Goal: Browse casually

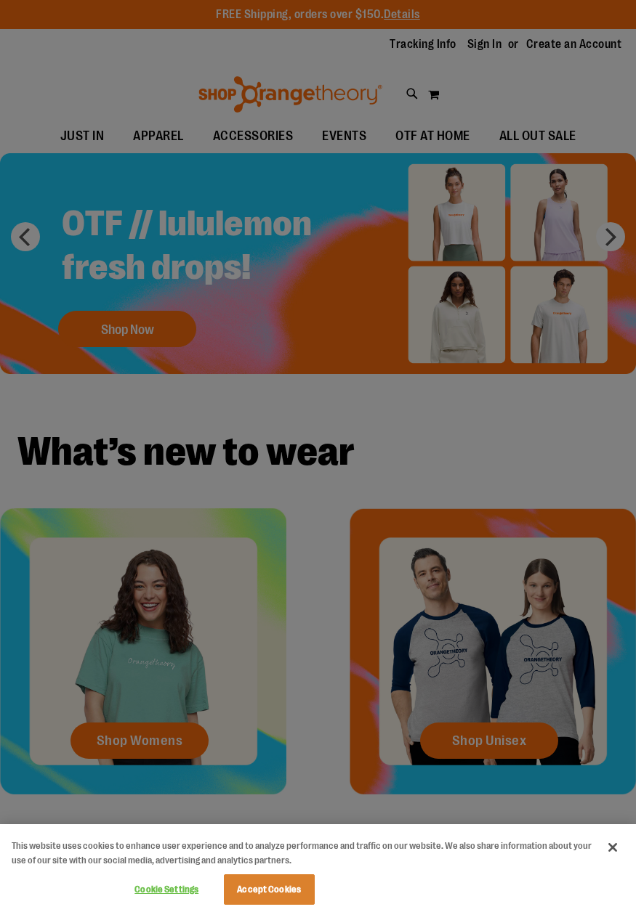
click at [258, 68] on div at bounding box center [318, 456] width 636 height 912
click at [612, 238] on div at bounding box center [318, 456] width 636 height 912
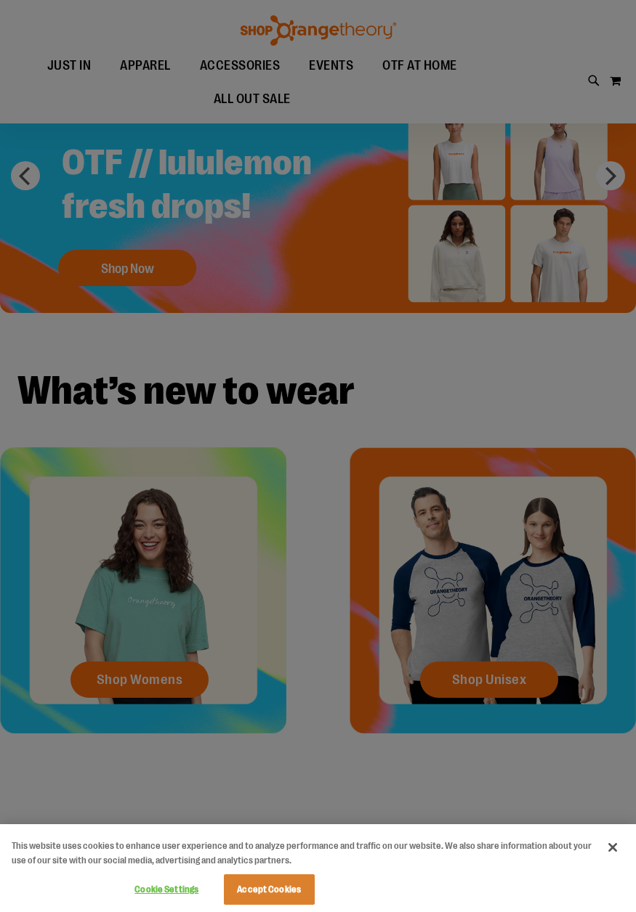
scroll to position [158, 0]
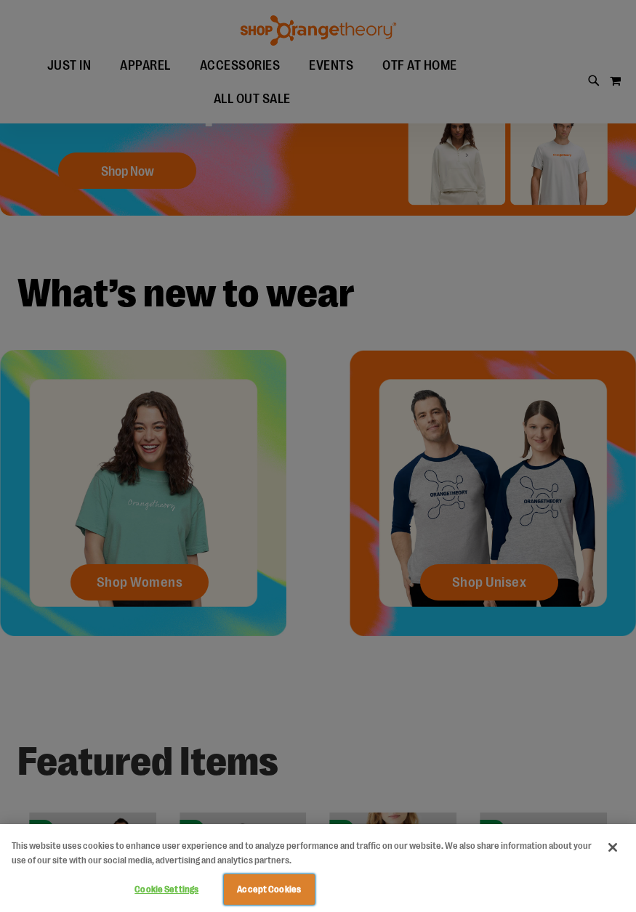
click at [298, 891] on button "Accept Cookies" at bounding box center [269, 890] width 91 height 31
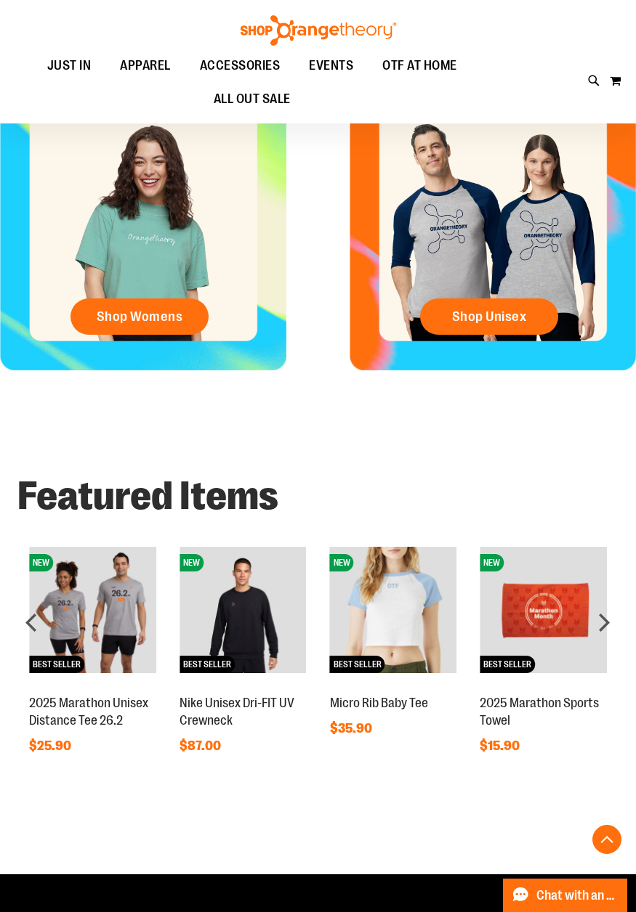
scroll to position [448, 0]
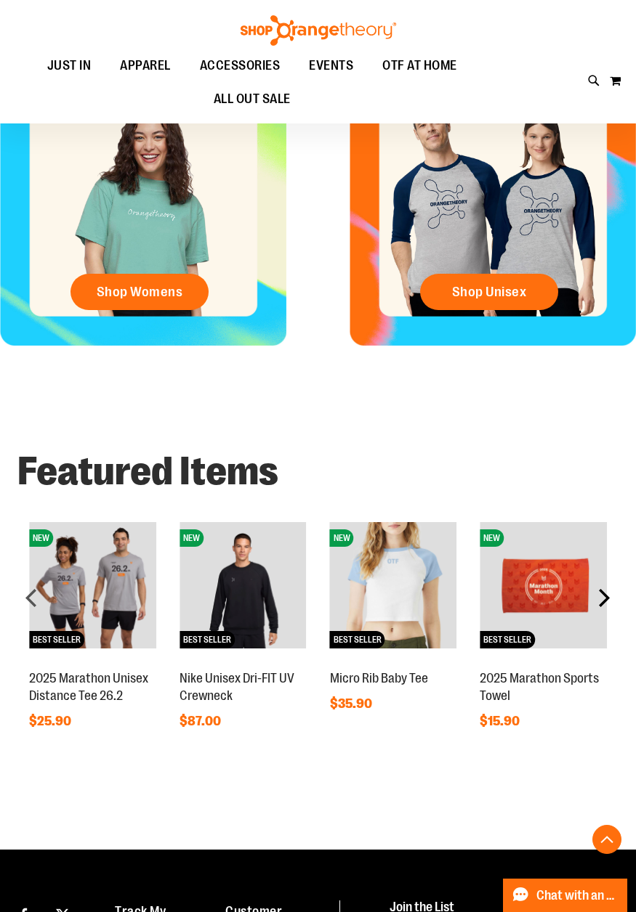
click at [597, 605] on div "next" at bounding box center [603, 597] width 29 height 29
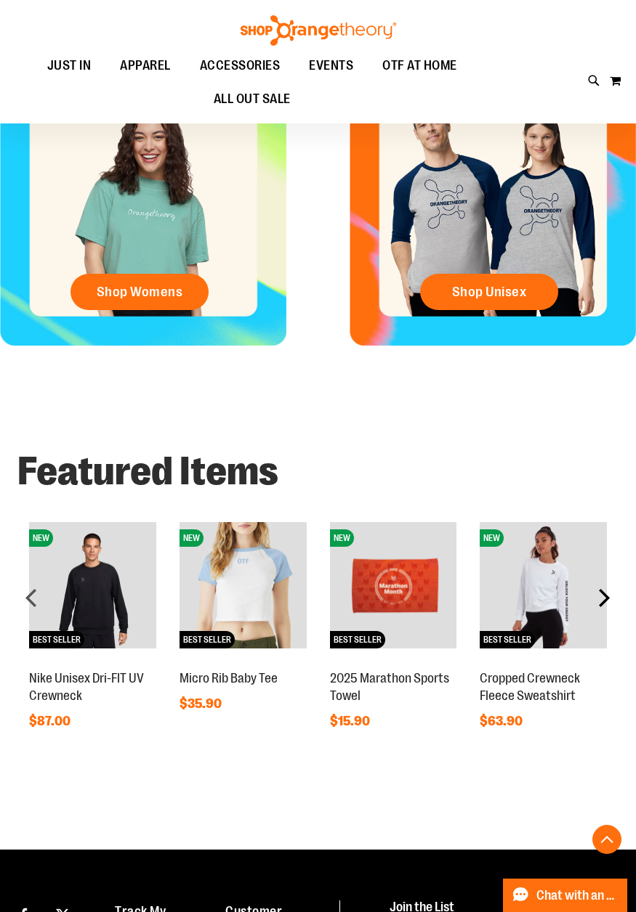
click at [597, 605] on div "next" at bounding box center [603, 597] width 29 height 29
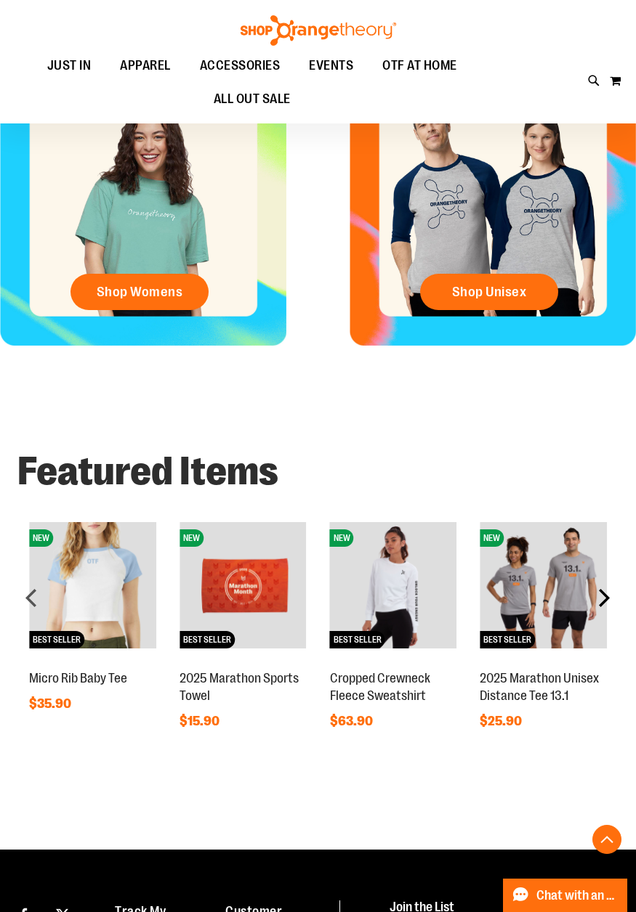
click at [597, 605] on div "next" at bounding box center [603, 597] width 29 height 29
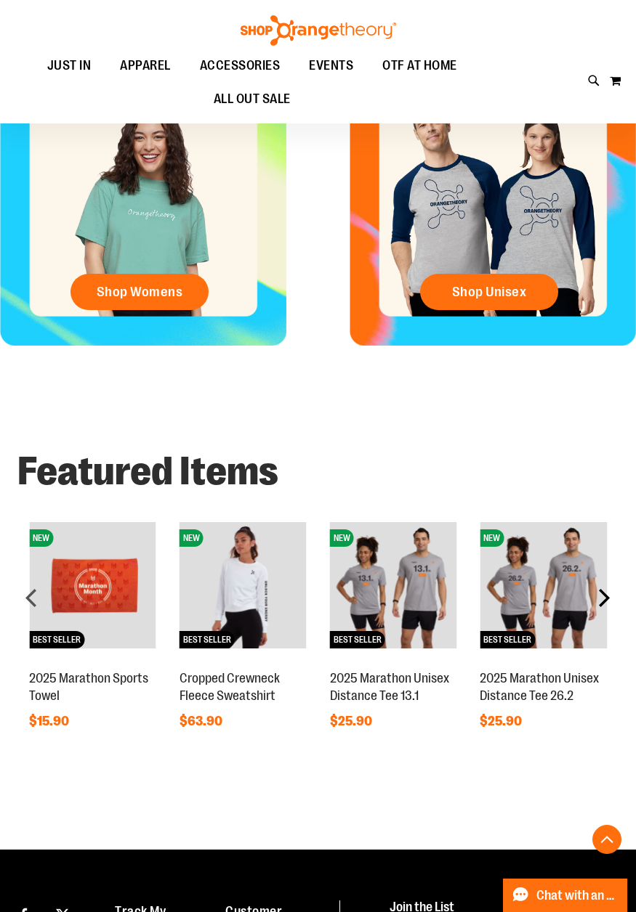
click at [597, 605] on div "next" at bounding box center [603, 597] width 29 height 29
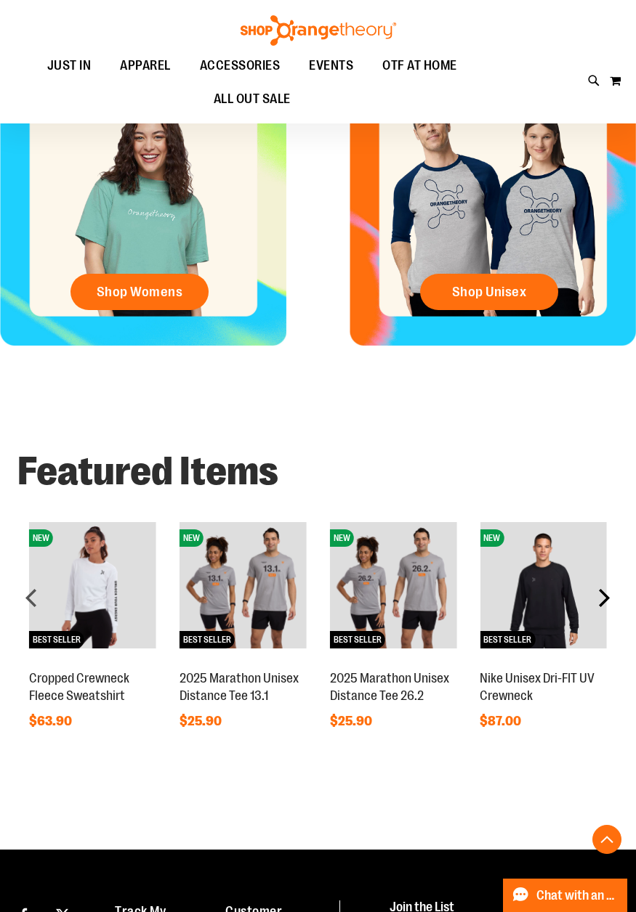
click at [597, 605] on div "next" at bounding box center [603, 597] width 29 height 29
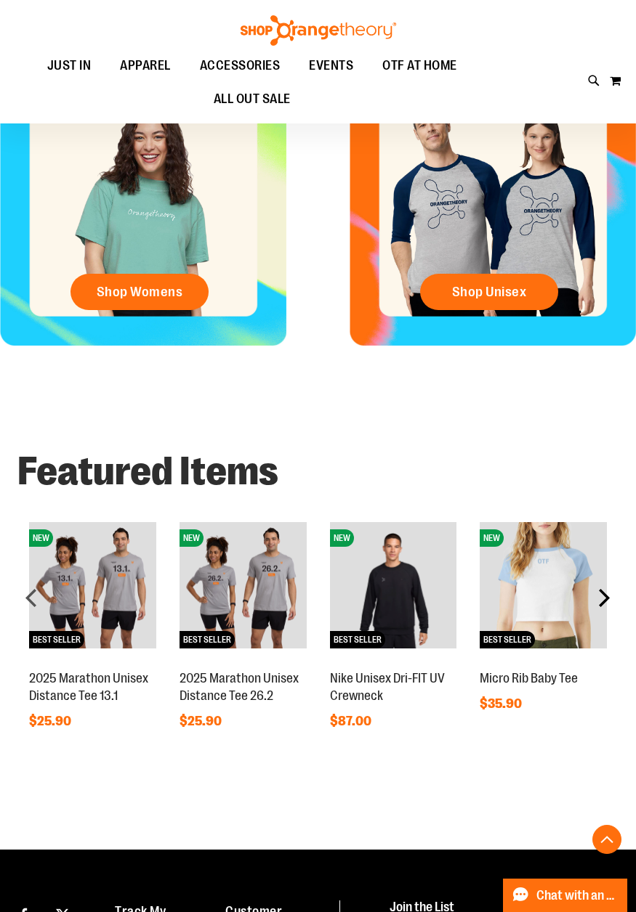
click at [597, 605] on div "next" at bounding box center [603, 597] width 29 height 29
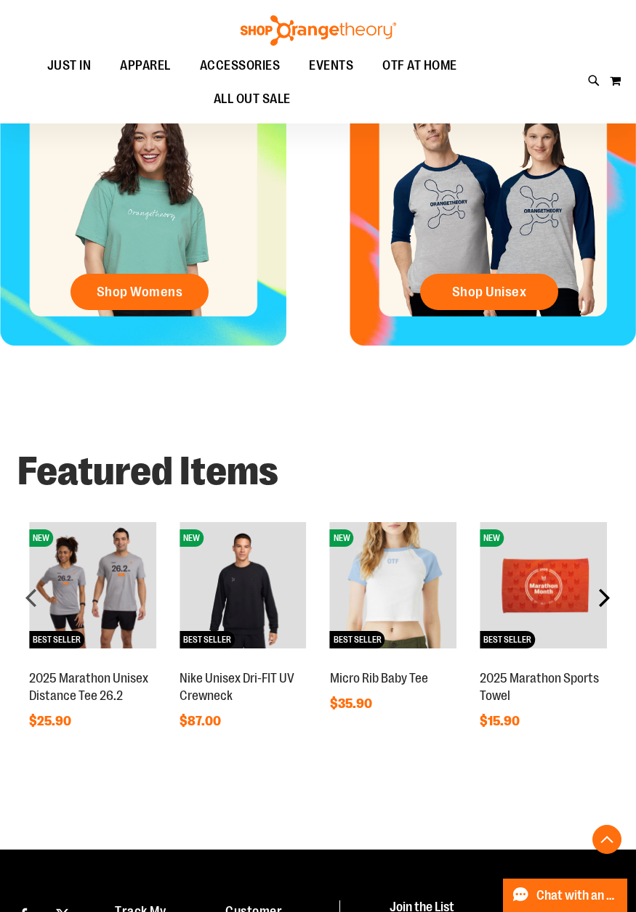
click at [597, 605] on div "next" at bounding box center [603, 597] width 29 height 29
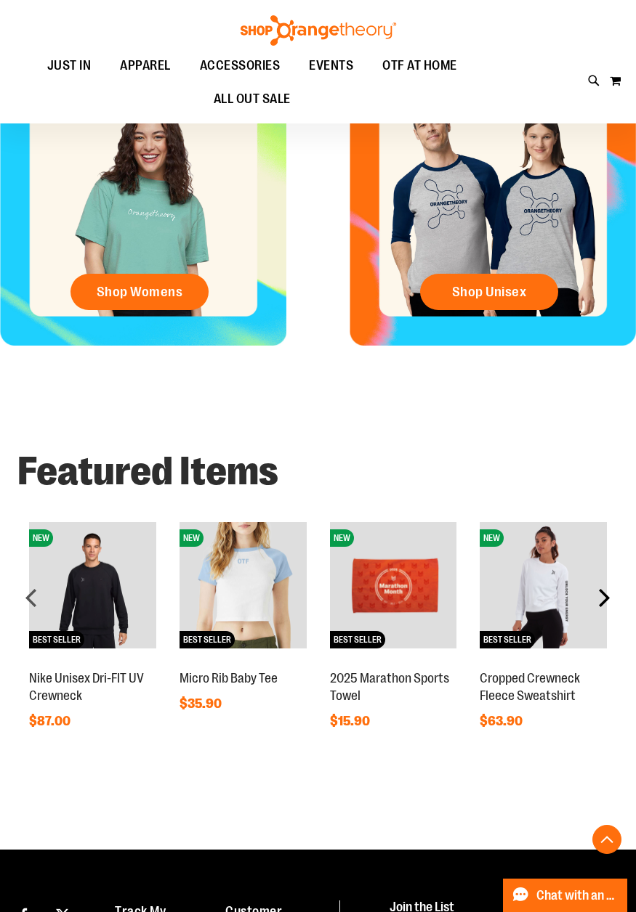
click at [597, 605] on div "next" at bounding box center [603, 597] width 29 height 29
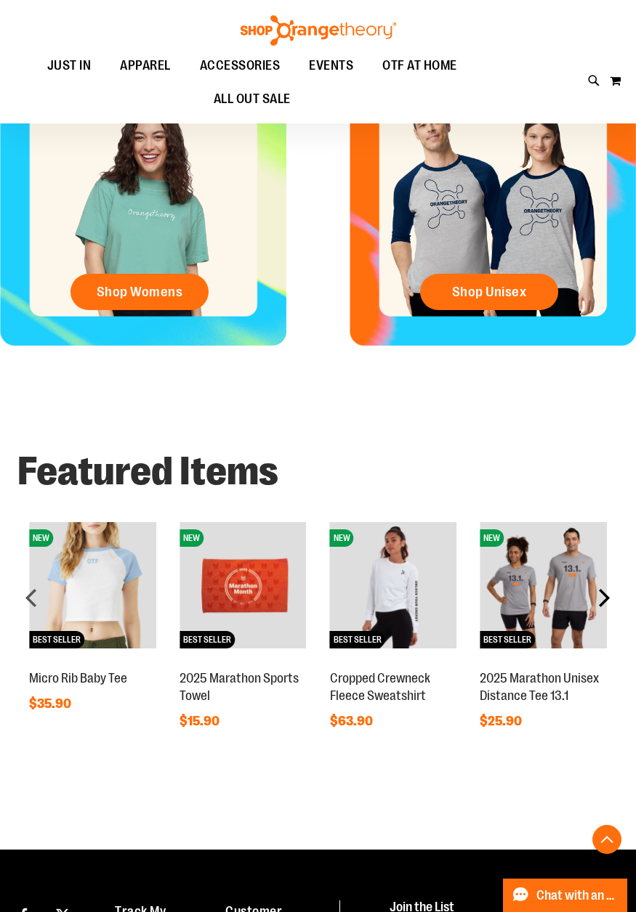
click at [597, 605] on div "next" at bounding box center [603, 597] width 29 height 29
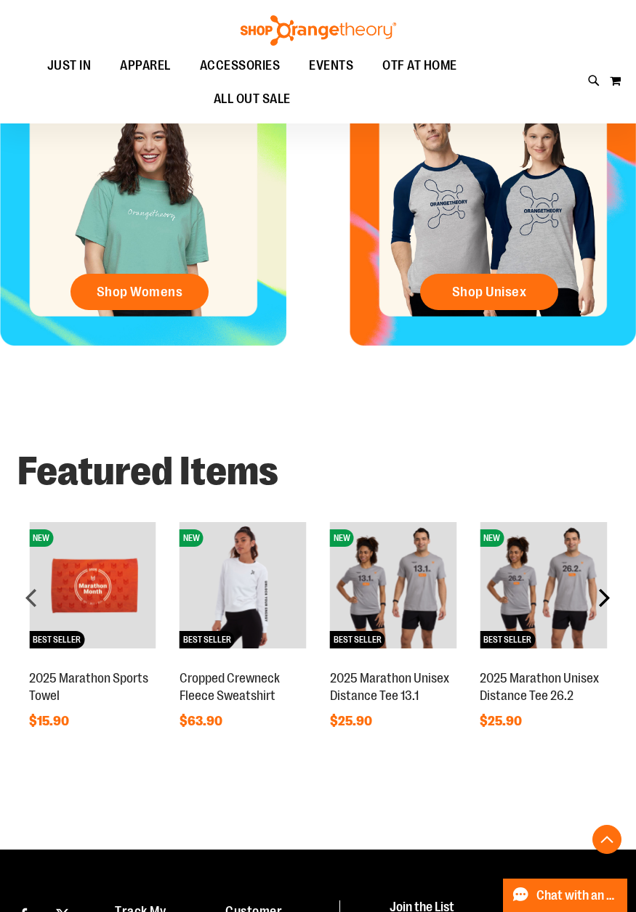
click at [597, 605] on div "next" at bounding box center [603, 597] width 29 height 29
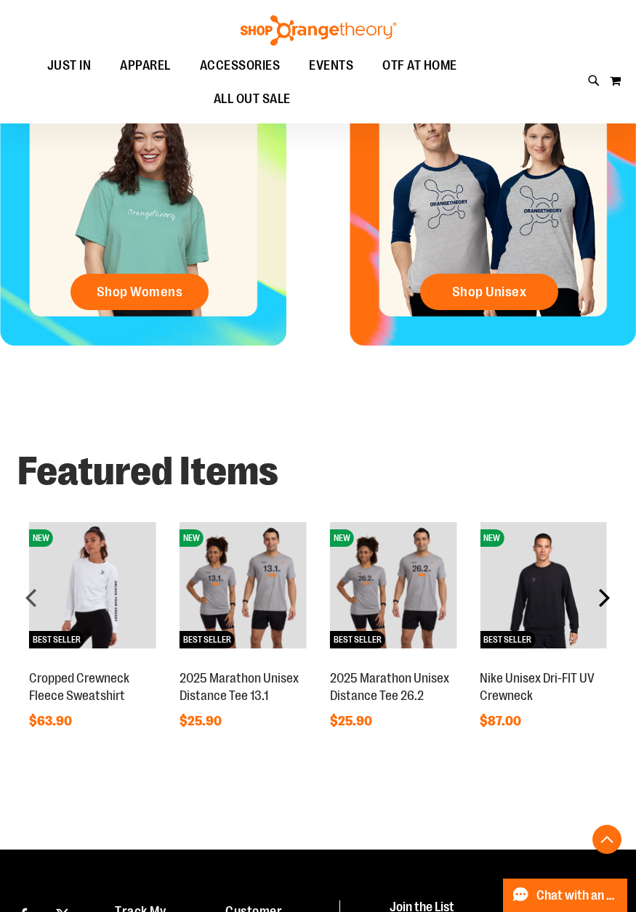
click at [597, 605] on div "next" at bounding box center [603, 597] width 29 height 29
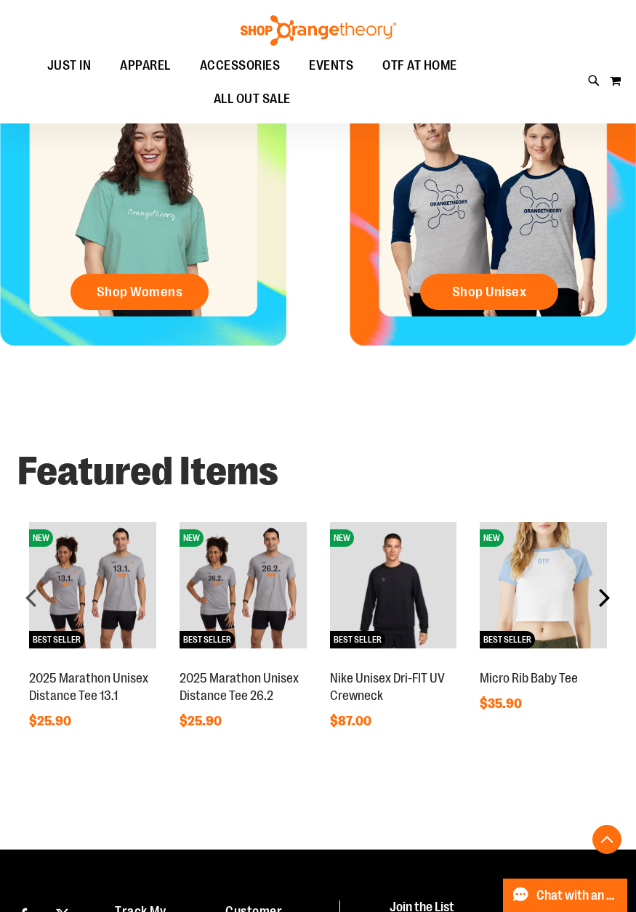
click at [597, 605] on div "next" at bounding box center [603, 597] width 29 height 29
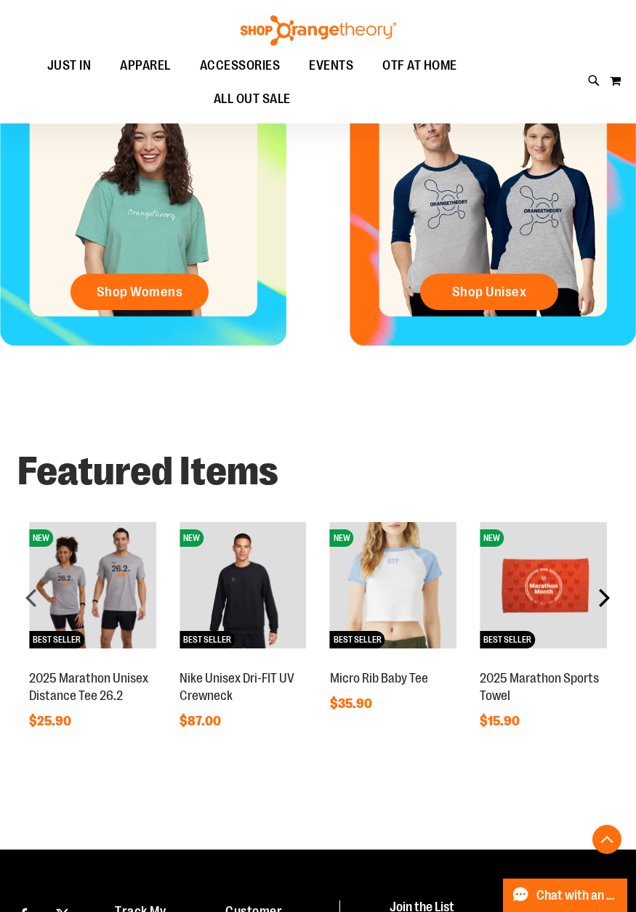
click at [597, 605] on div "next" at bounding box center [603, 597] width 29 height 29
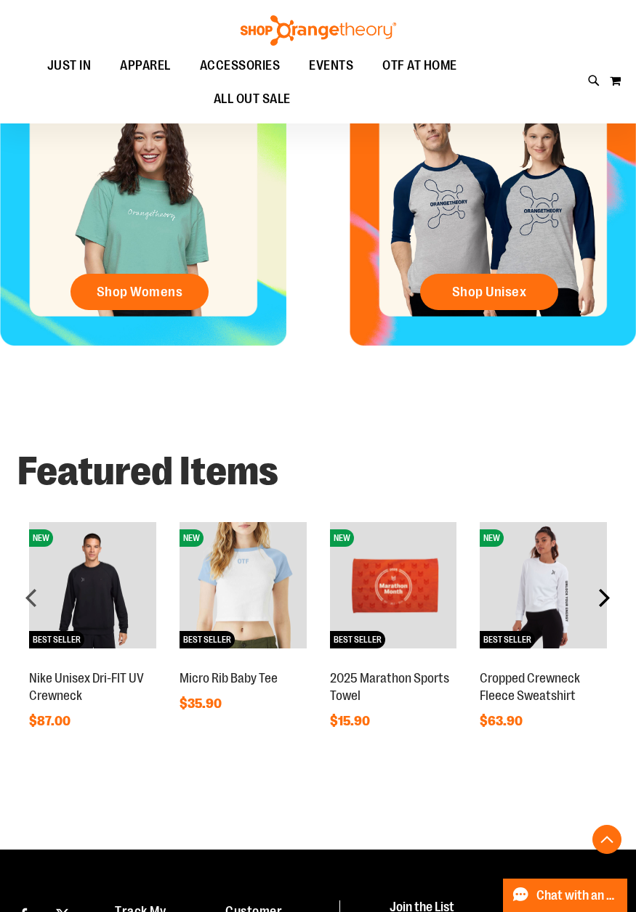
click at [597, 605] on div "next" at bounding box center [603, 597] width 29 height 29
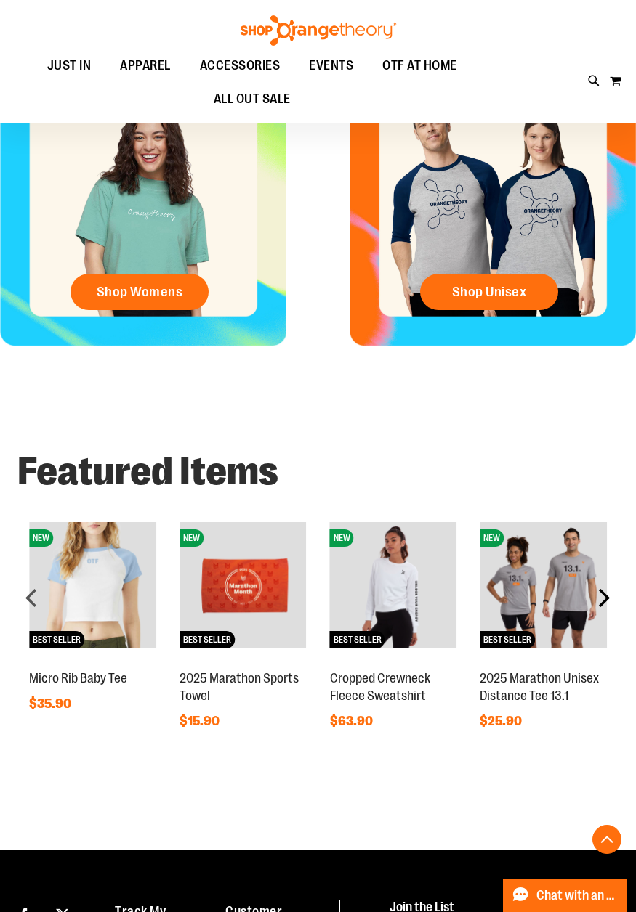
click at [597, 605] on div "next" at bounding box center [603, 597] width 29 height 29
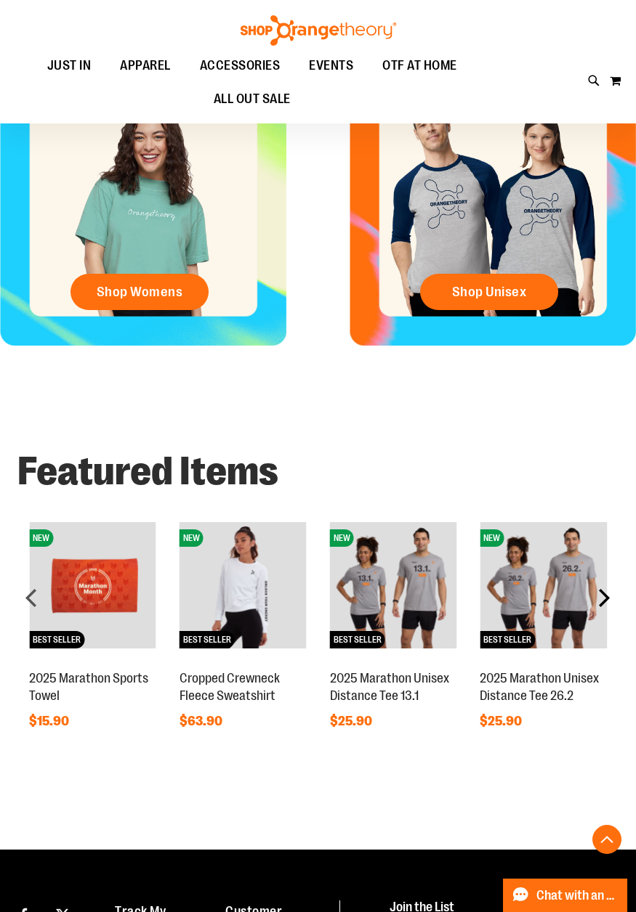
click at [597, 605] on div "next" at bounding box center [603, 597] width 29 height 29
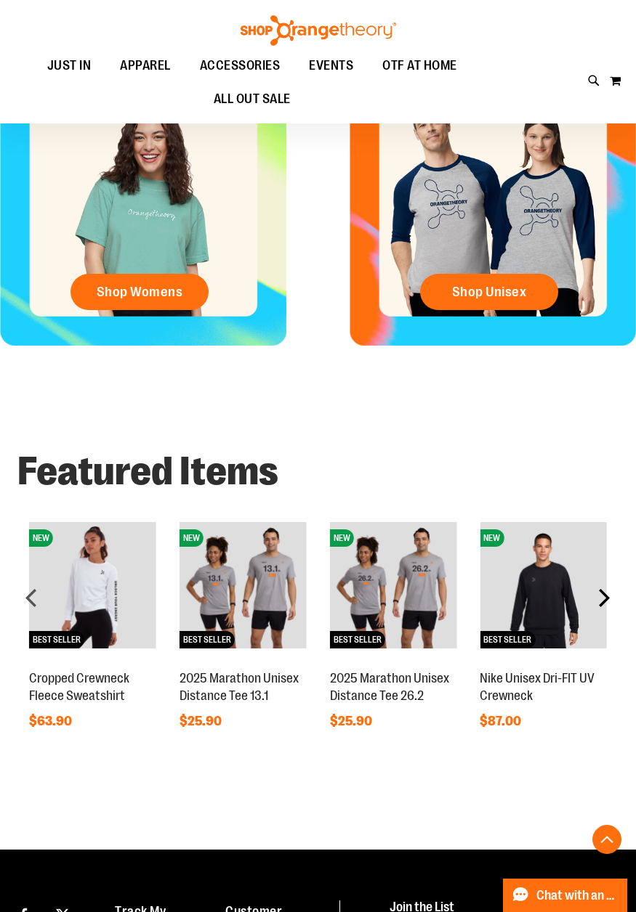
click at [597, 605] on div "next" at bounding box center [603, 597] width 29 height 29
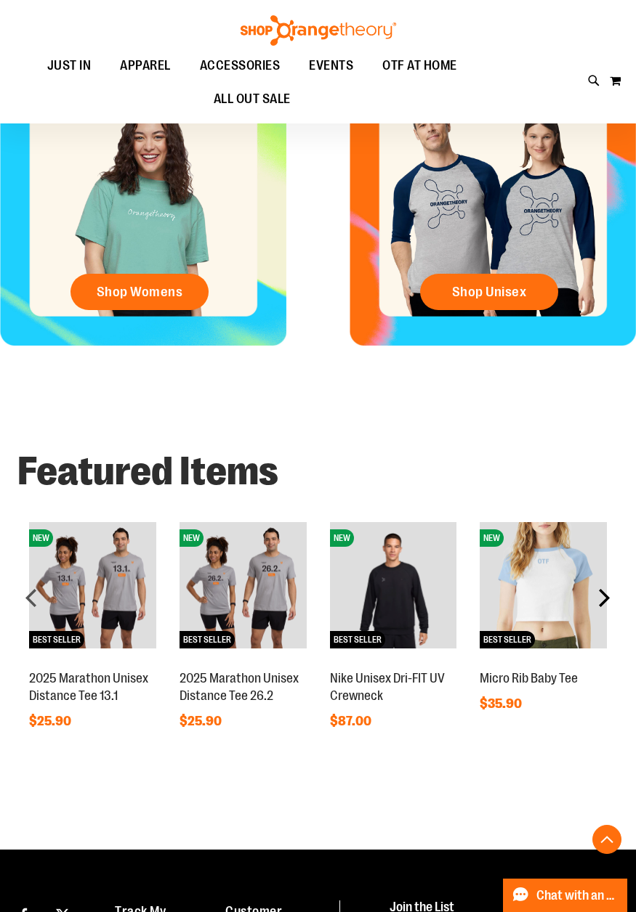
click at [597, 605] on div "next" at bounding box center [603, 597] width 29 height 29
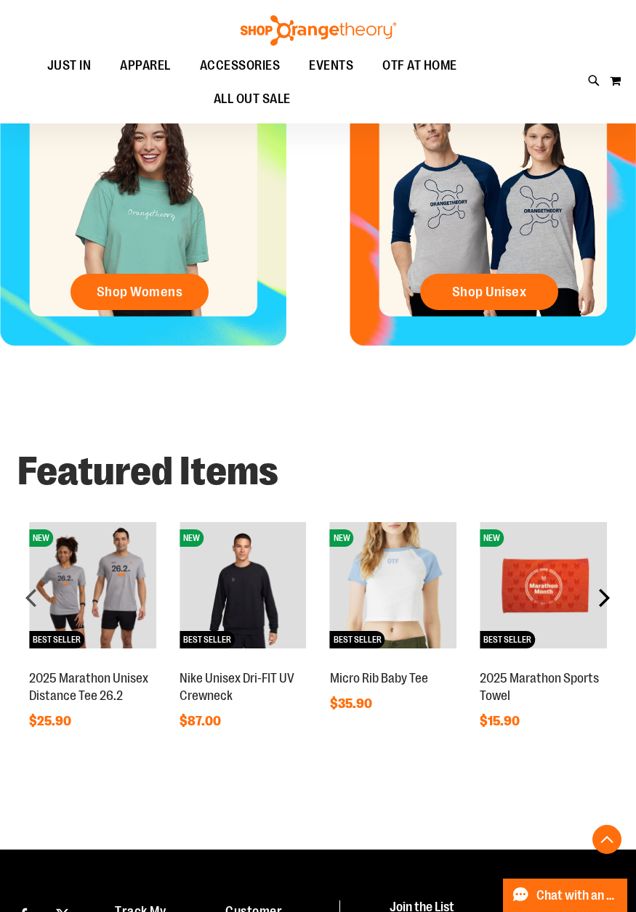
click at [597, 605] on div "next" at bounding box center [603, 597] width 29 height 29
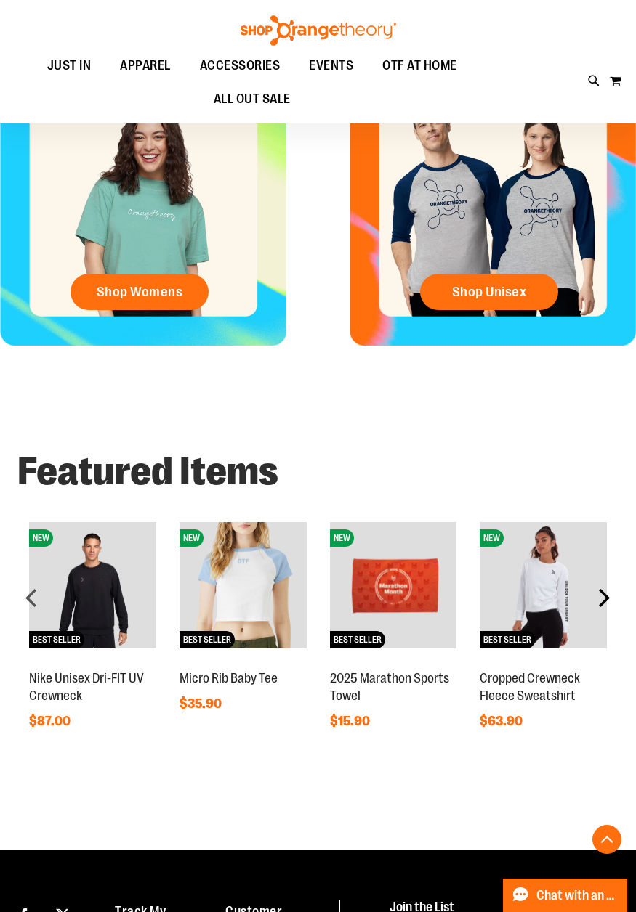
click at [597, 605] on div "next" at bounding box center [603, 597] width 29 height 29
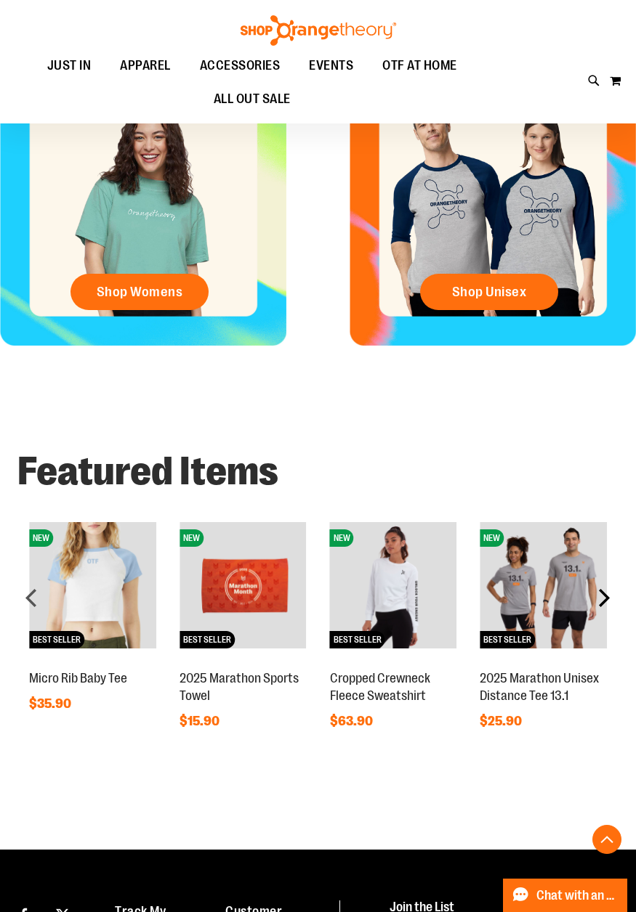
click at [597, 605] on div "next" at bounding box center [603, 597] width 29 height 29
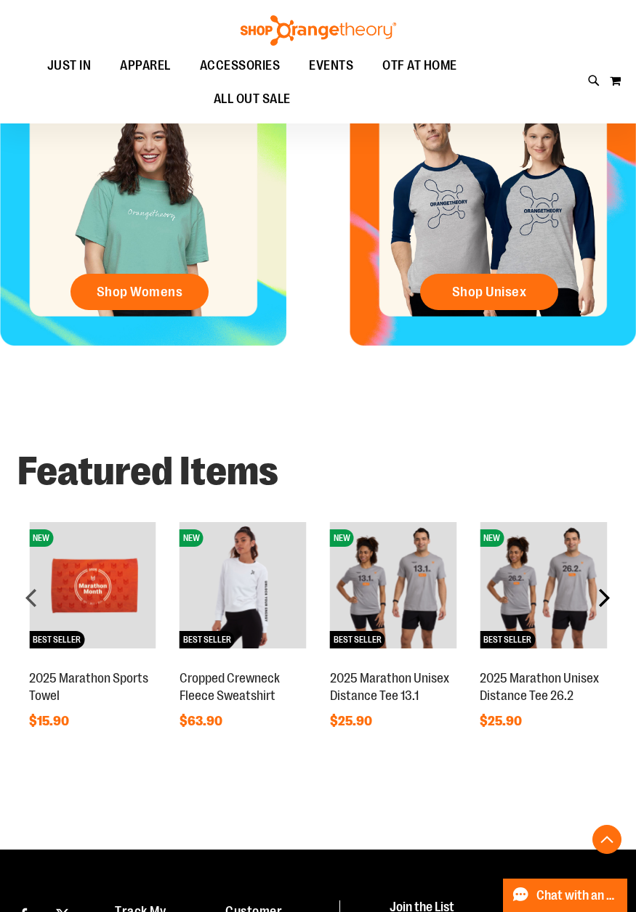
click at [597, 605] on div "next" at bounding box center [603, 597] width 29 height 29
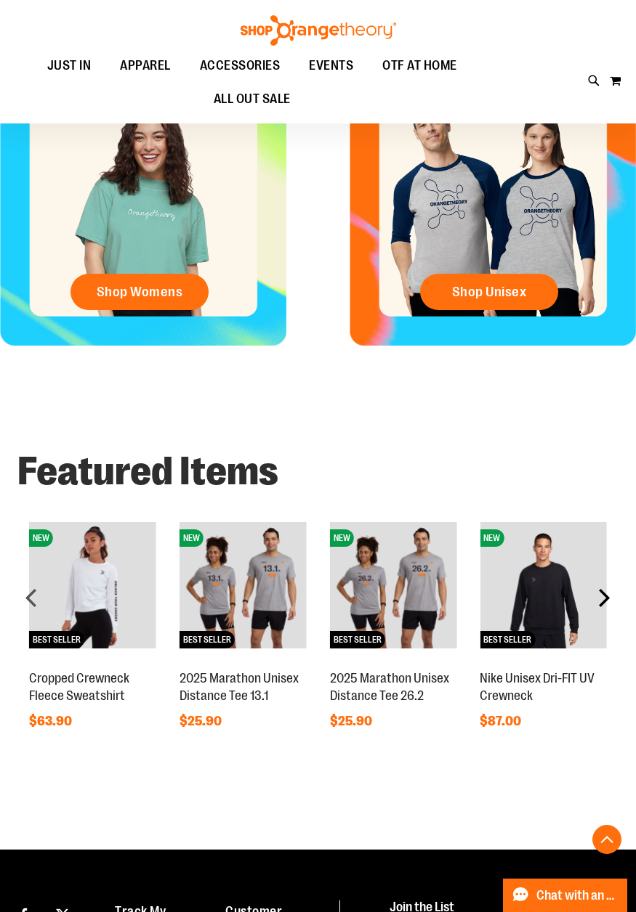
click at [597, 605] on div "next" at bounding box center [603, 597] width 29 height 29
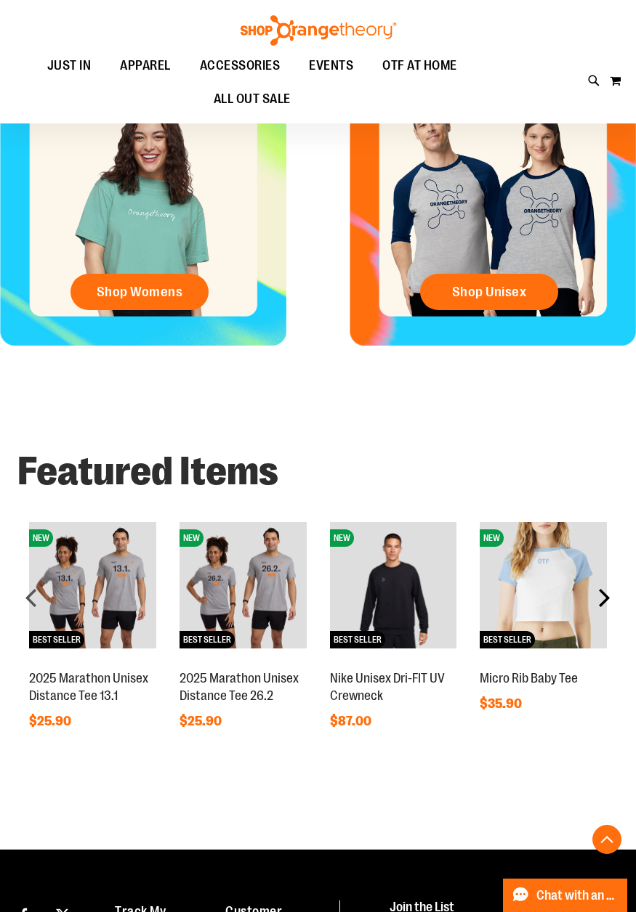
click at [597, 605] on div "next" at bounding box center [603, 597] width 29 height 29
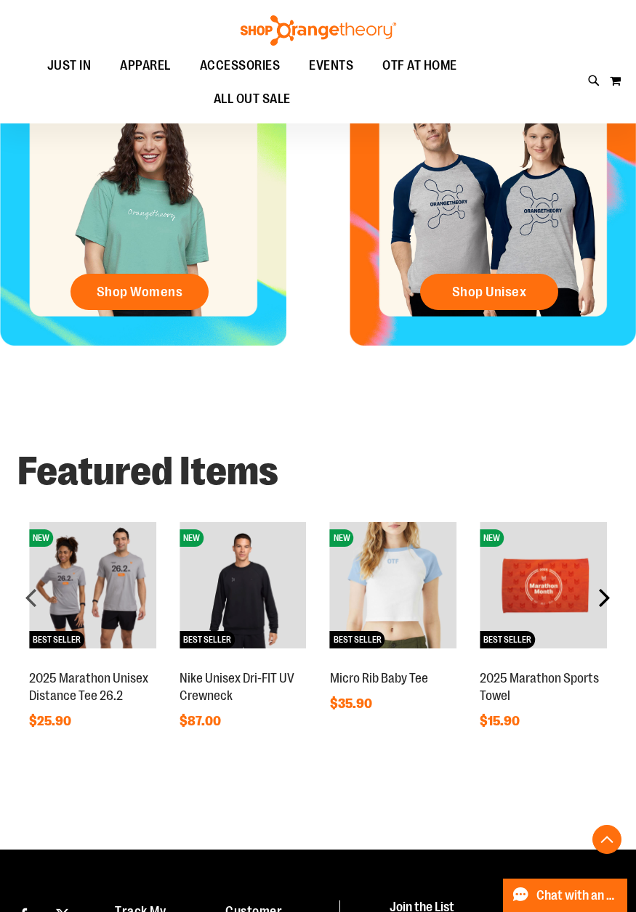
click at [597, 605] on div "next" at bounding box center [603, 597] width 29 height 29
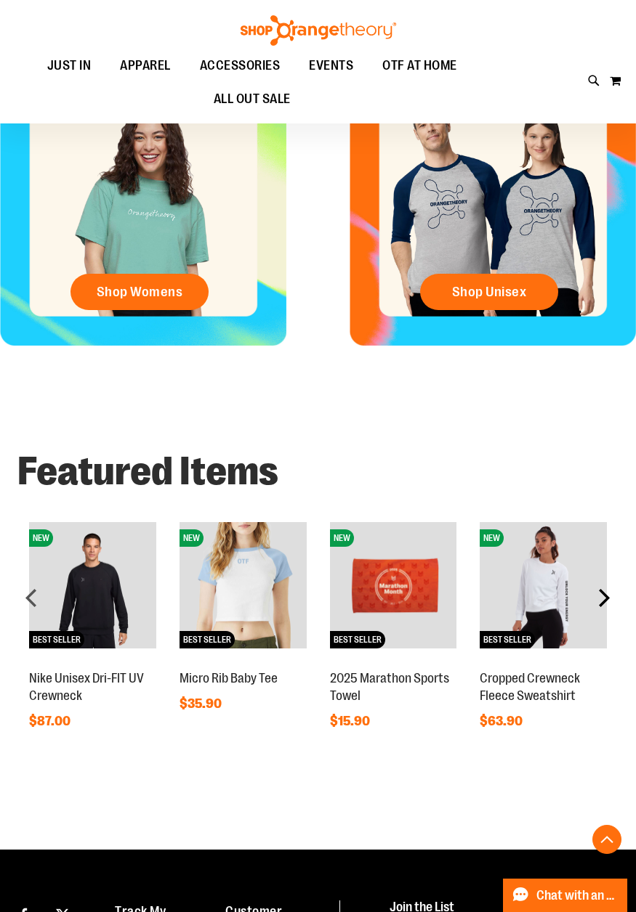
click at [597, 605] on div "next" at bounding box center [603, 597] width 29 height 29
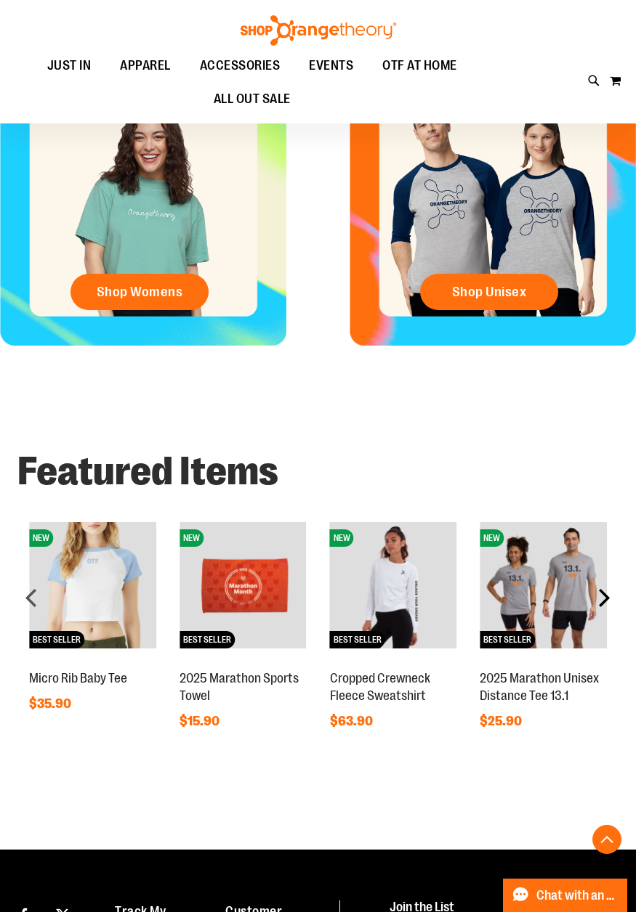
click at [597, 605] on div "next" at bounding box center [603, 597] width 29 height 29
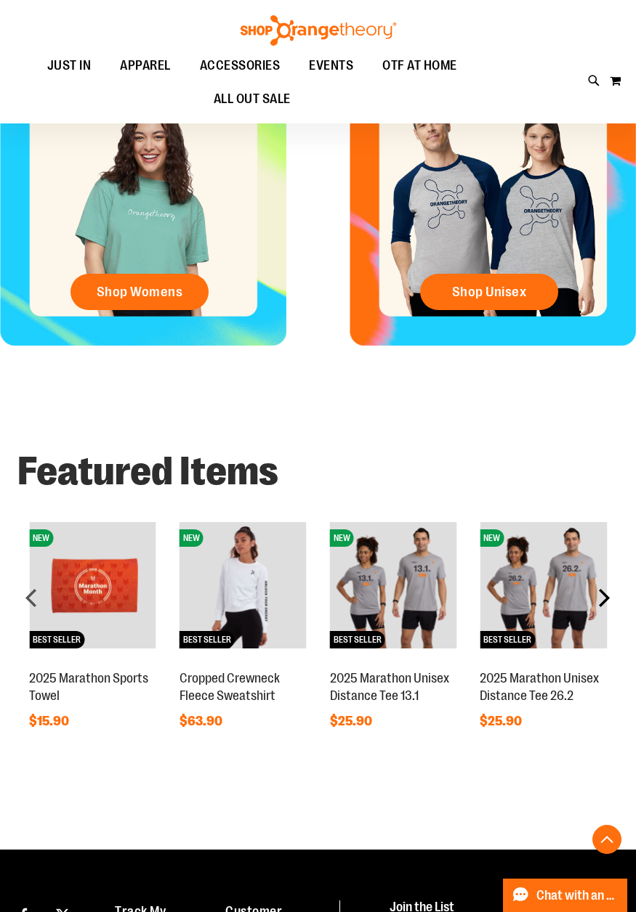
click at [597, 605] on div "next" at bounding box center [603, 597] width 29 height 29
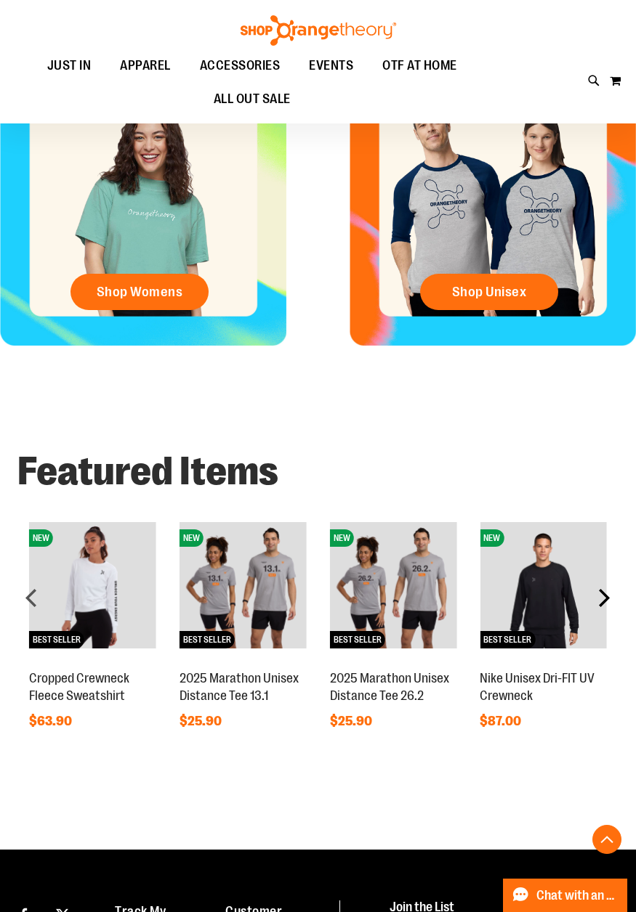
click at [597, 605] on div "next" at bounding box center [603, 597] width 29 height 29
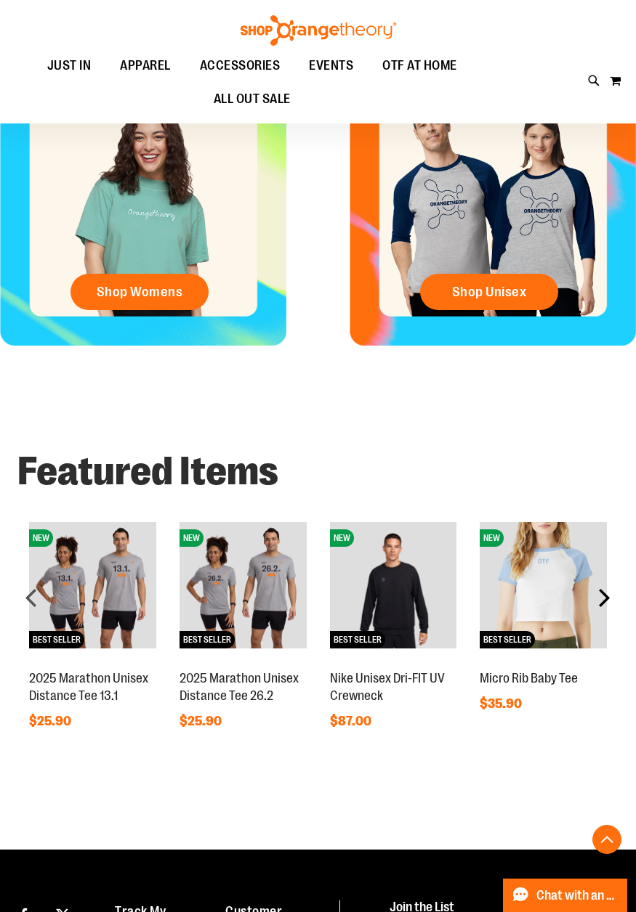
click at [597, 605] on div "next" at bounding box center [603, 597] width 29 height 29
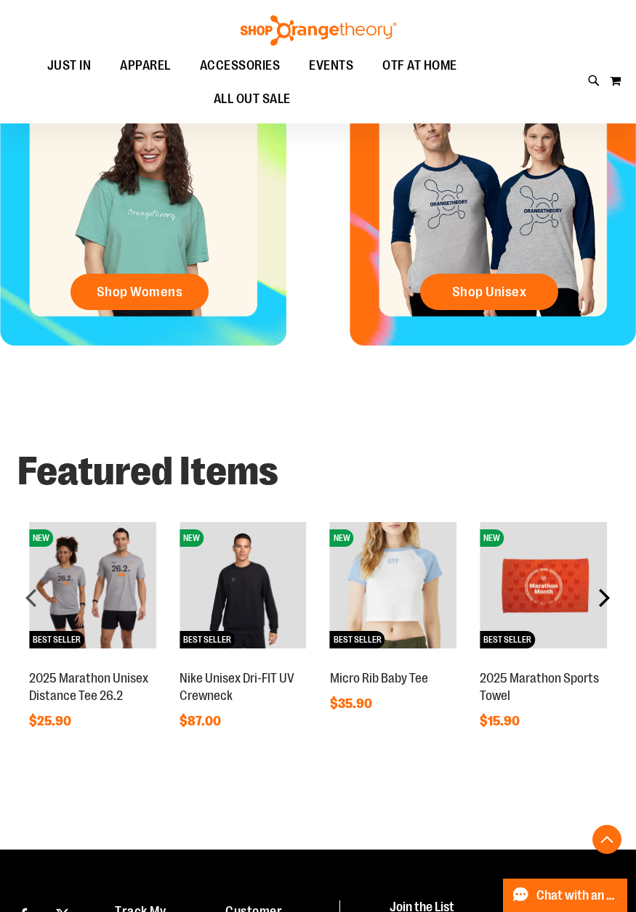
click at [597, 605] on div "next" at bounding box center [603, 597] width 29 height 29
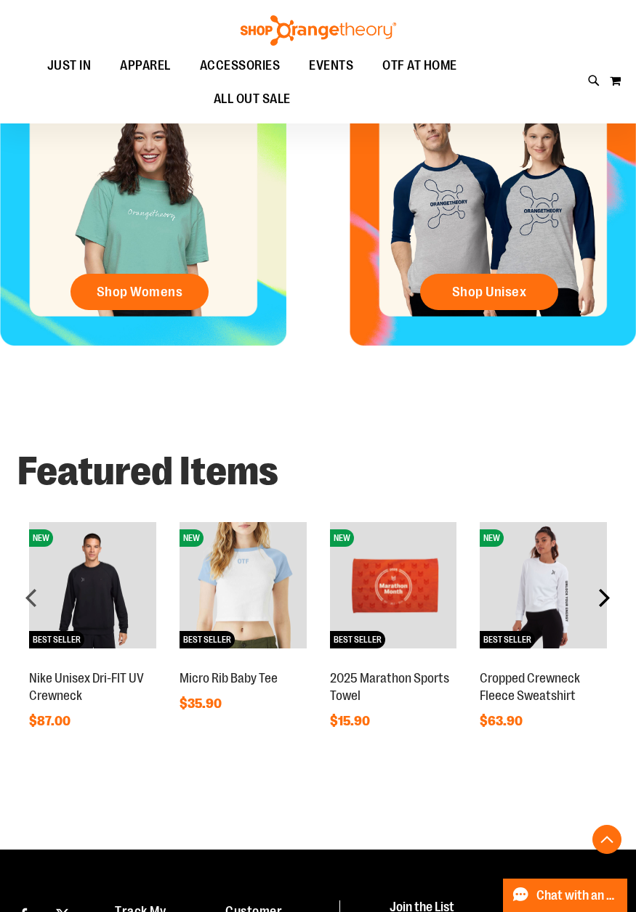
click at [597, 605] on div "next" at bounding box center [603, 597] width 29 height 29
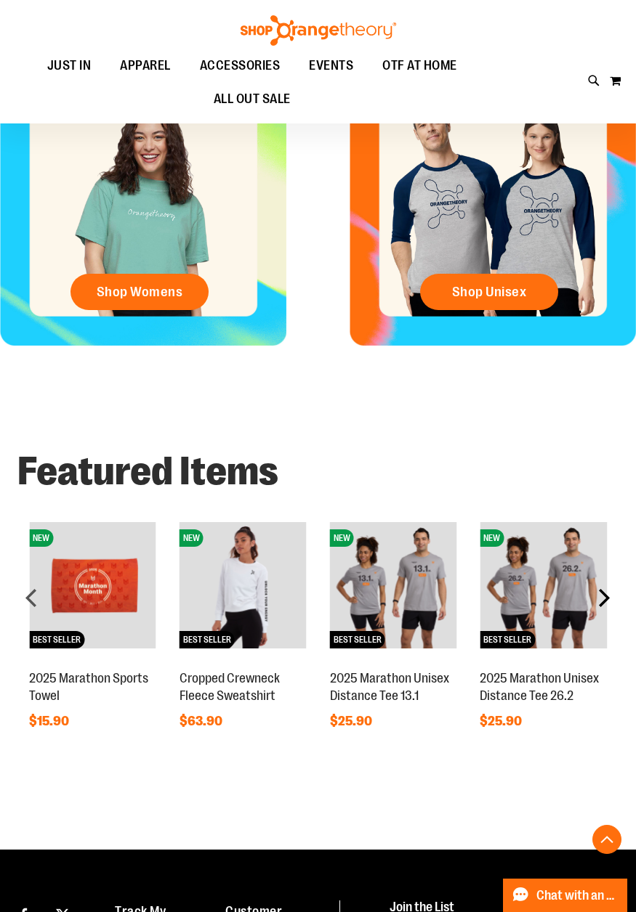
click at [597, 605] on div "next" at bounding box center [603, 597] width 29 height 29
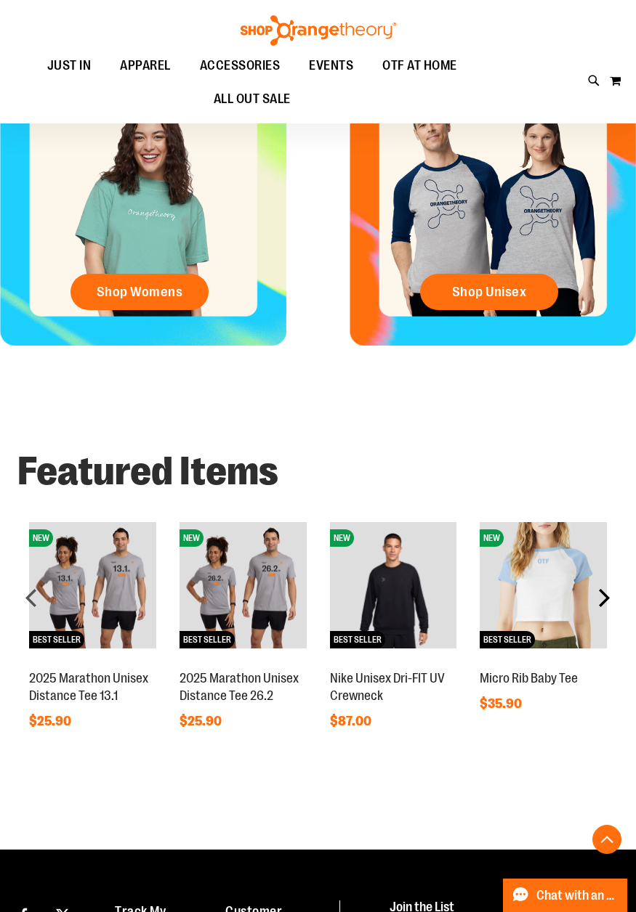
click at [597, 605] on div "next" at bounding box center [603, 597] width 29 height 29
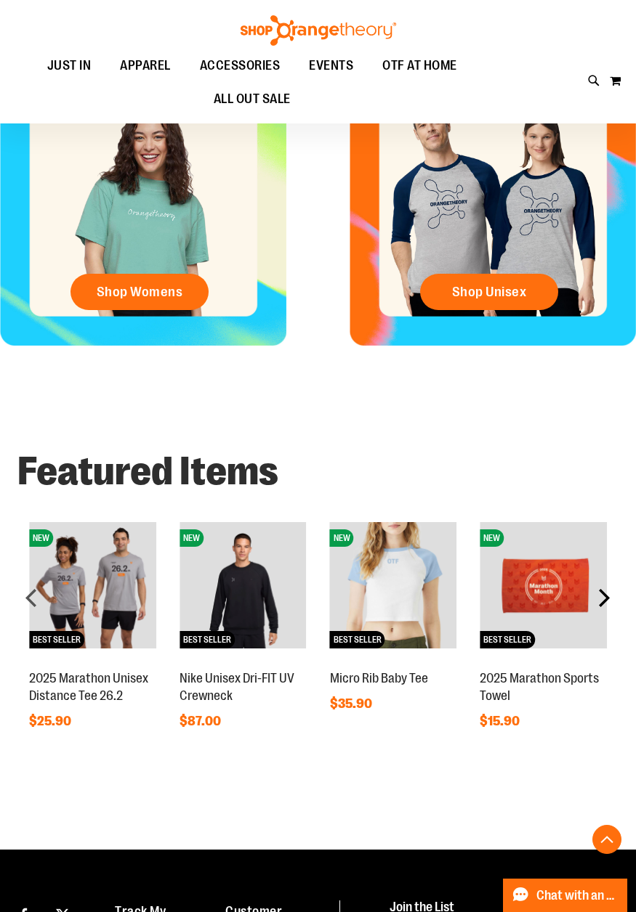
click at [597, 605] on div "next" at bounding box center [603, 597] width 29 height 29
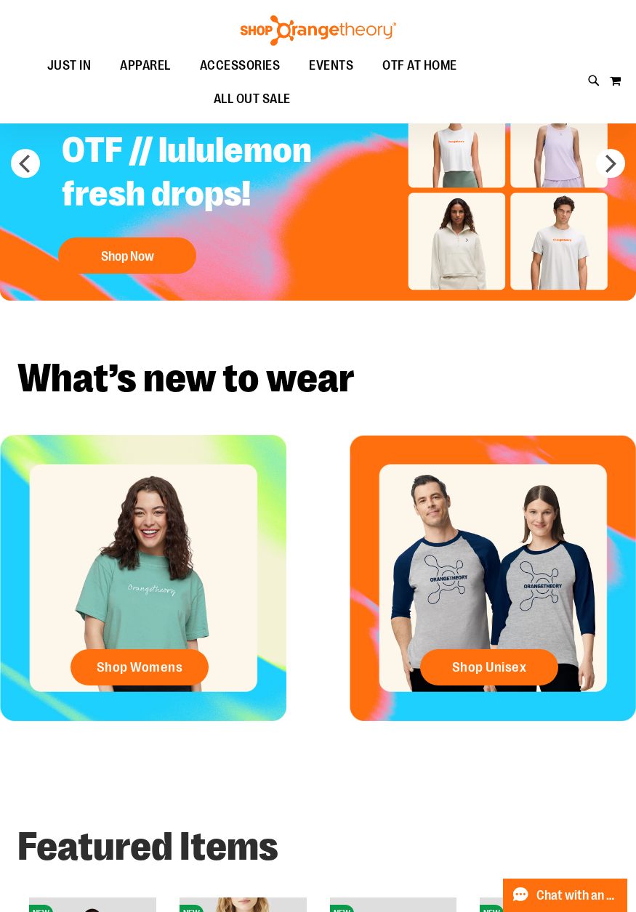
scroll to position [0, 0]
